Goal: Task Accomplishment & Management: Manage account settings

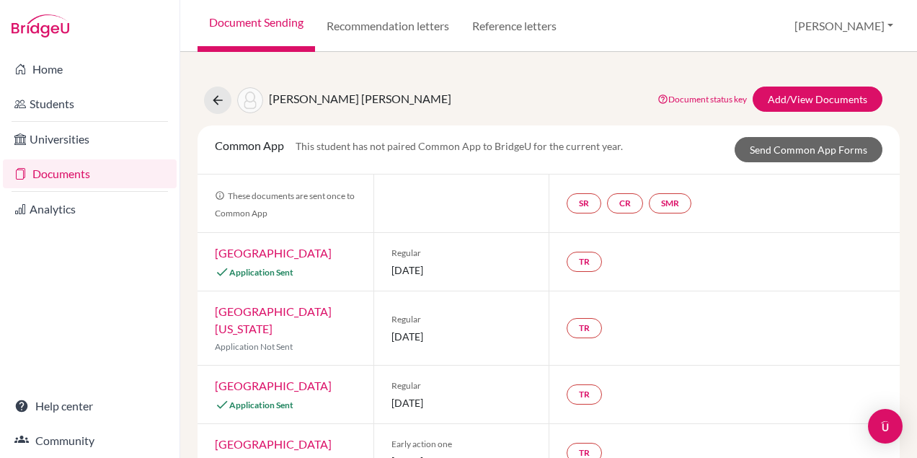
click at [84, 174] on link "Documents" at bounding box center [90, 173] width 174 height 29
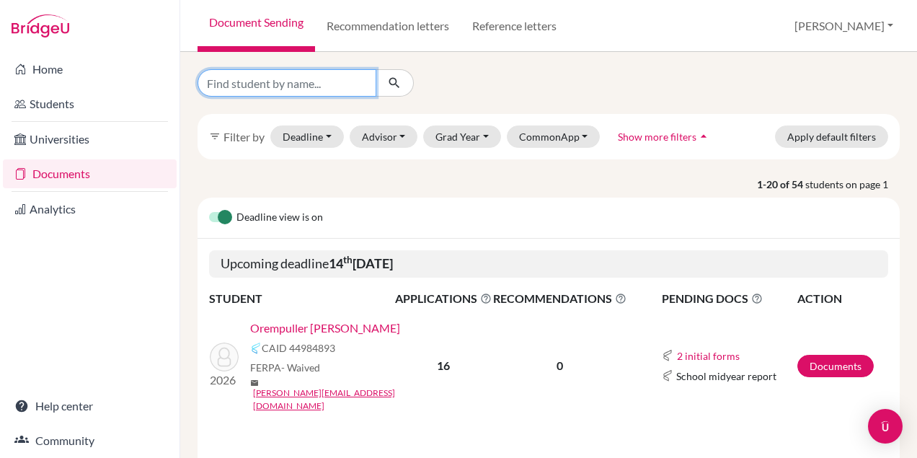
click at [268, 84] on input "Find student by name..." at bounding box center [287, 82] width 179 height 27
type input "lucas"
click button "submit" at bounding box center [395, 82] width 38 height 27
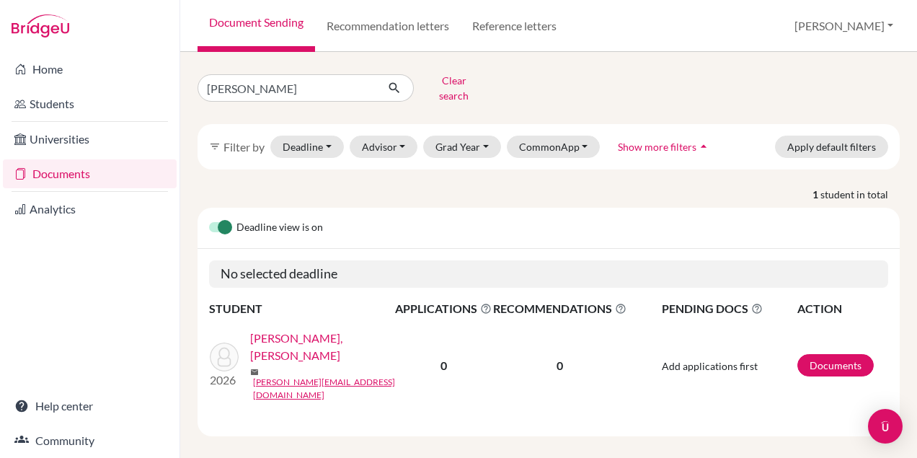
click at [351, 333] on link "[PERSON_NAME], [PERSON_NAME]" at bounding box center [327, 346] width 154 height 35
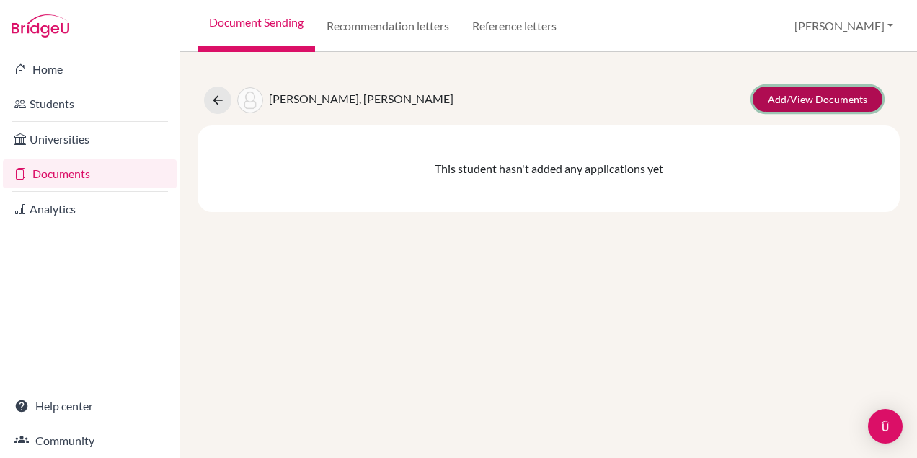
click at [794, 99] on link "Add/View Documents" at bounding box center [818, 98] width 130 height 25
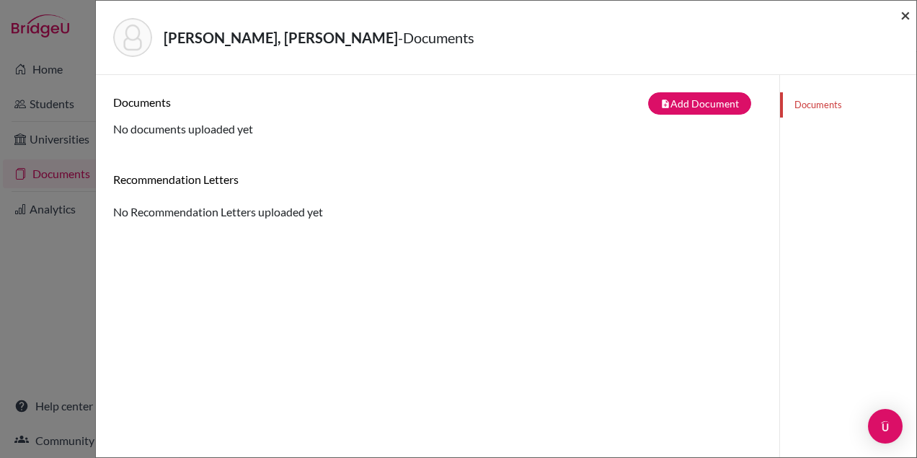
click at [900, 21] on span "×" at bounding box center [905, 14] width 10 height 21
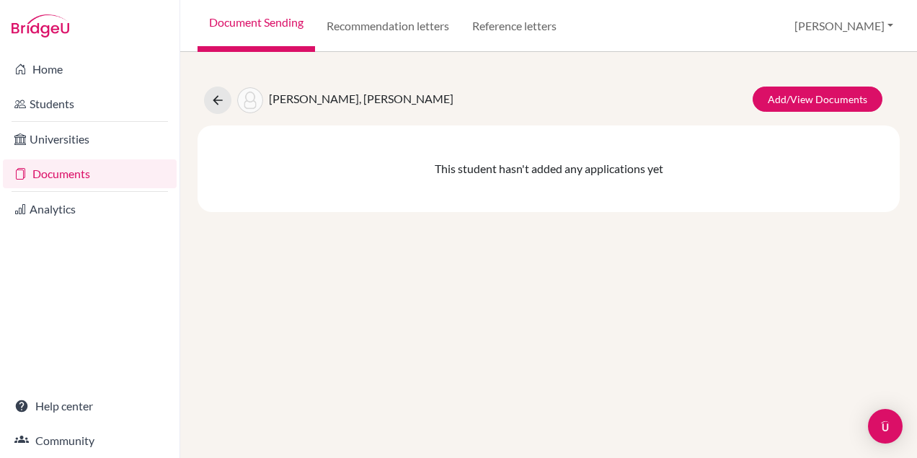
click at [265, 21] on link "Document Sending" at bounding box center [256, 26] width 117 height 52
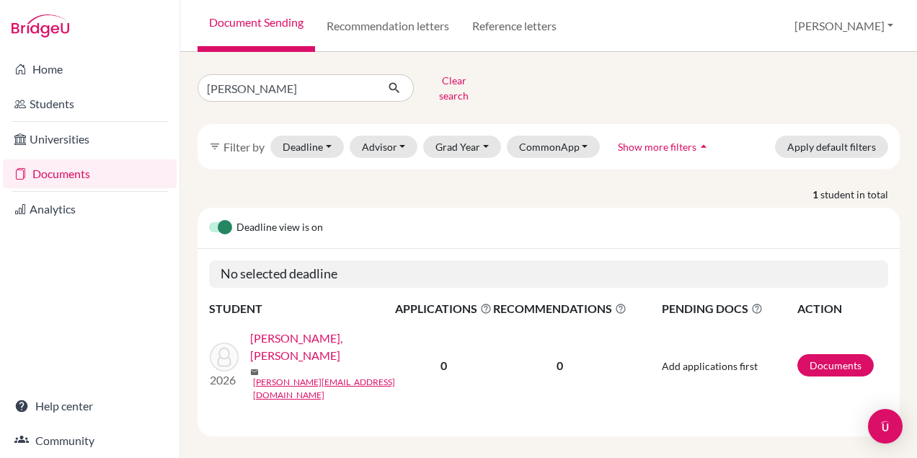
click at [240, 99] on div "lucas Clear search filter_list Filter by Deadline - Select a date range Or doub…" at bounding box center [549, 252] width 702 height 367
click at [240, 89] on input "lucas" at bounding box center [287, 87] width 179 height 27
type input "l"
type input "amand"
click button "submit" at bounding box center [395, 87] width 38 height 27
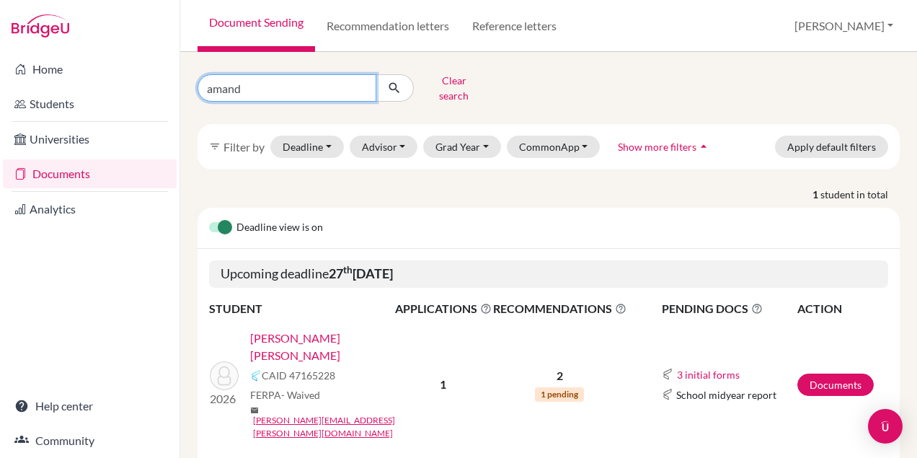
click at [274, 89] on input "amand" at bounding box center [287, 87] width 179 height 27
type input "a"
type input "manu"
click at [392, 85] on icon "submit" at bounding box center [394, 88] width 14 height 14
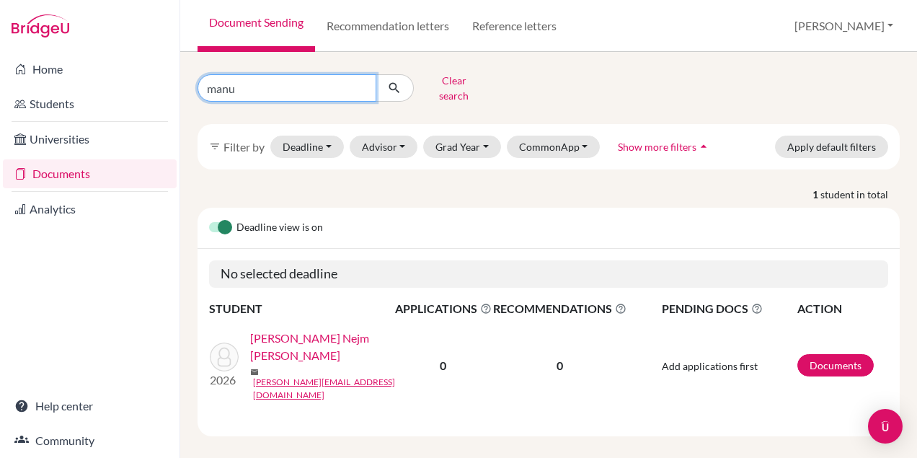
click at [260, 77] on input "manu" at bounding box center [287, 87] width 179 height 27
type input "m"
type input "lucas"
click button "submit" at bounding box center [395, 87] width 38 height 27
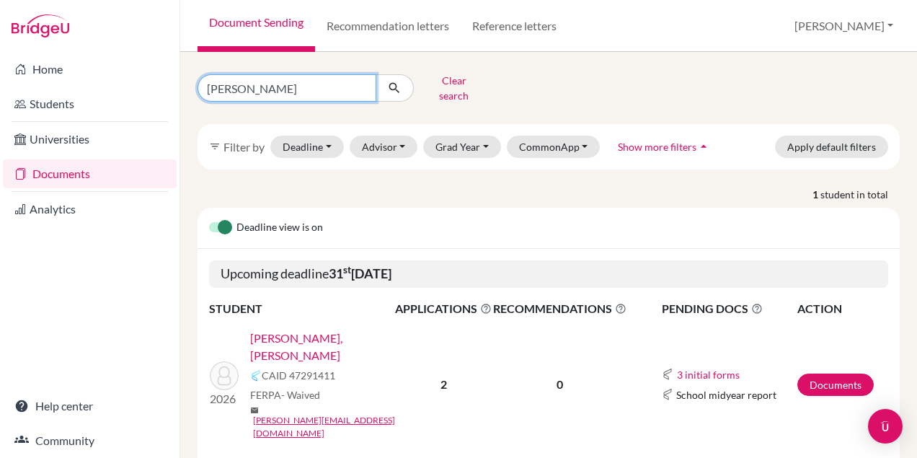
click at [331, 77] on input "lucas" at bounding box center [287, 87] width 179 height 27
type input "l"
type input "m"
type input "pedro"
click button "submit" at bounding box center [395, 87] width 38 height 27
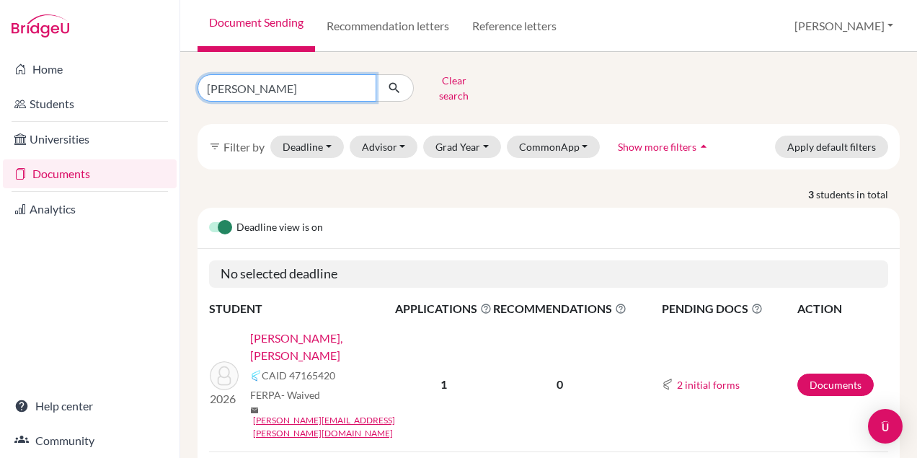
click at [289, 85] on input "pedro" at bounding box center [287, 87] width 179 height 27
type input "p"
type input "manu"
click button "submit" at bounding box center [395, 87] width 38 height 27
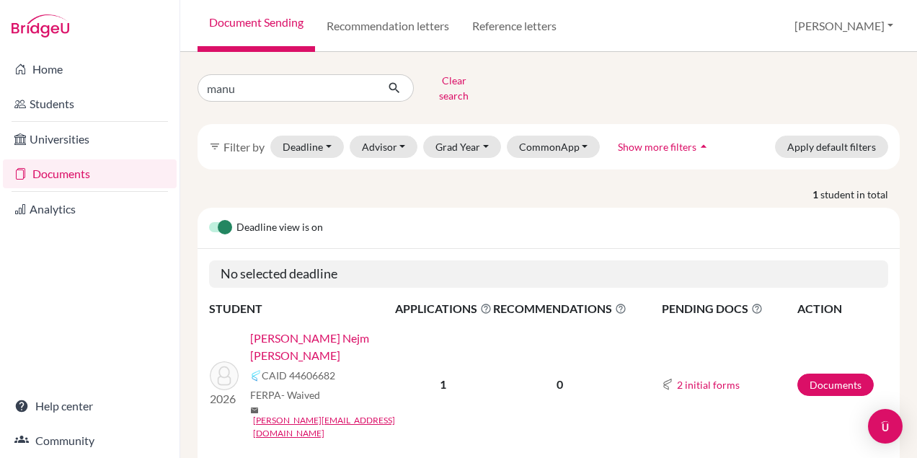
scroll to position [19, 0]
